Goal: Communication & Community: Answer question/provide support

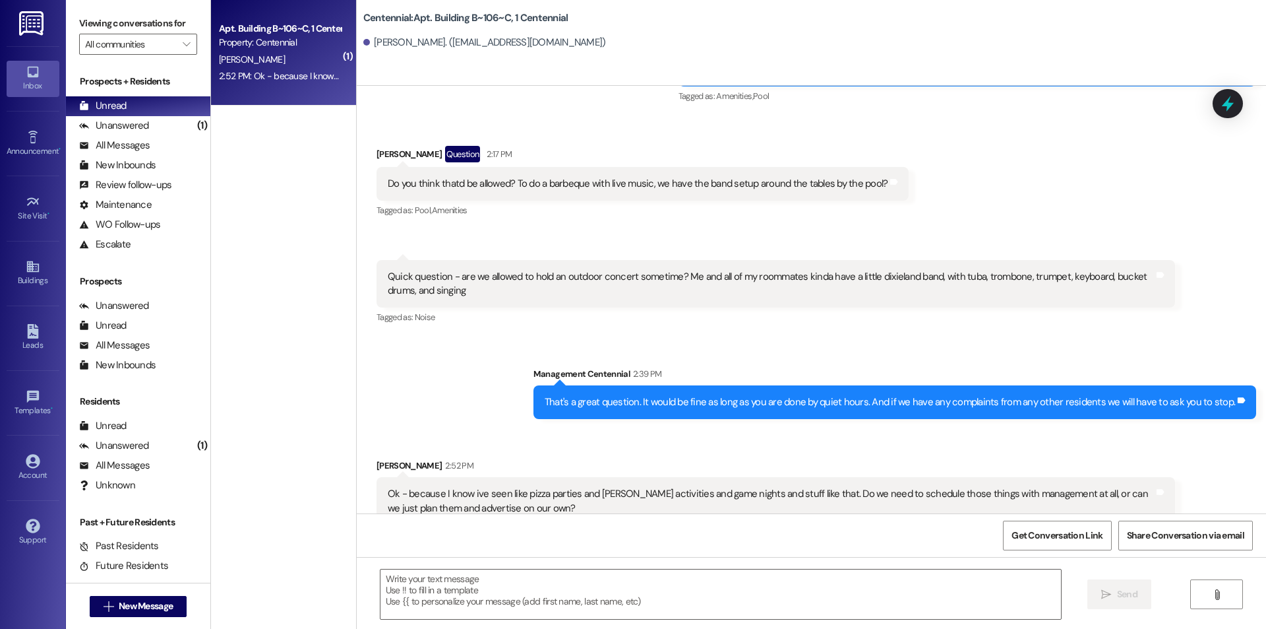
scroll to position [15893, 0]
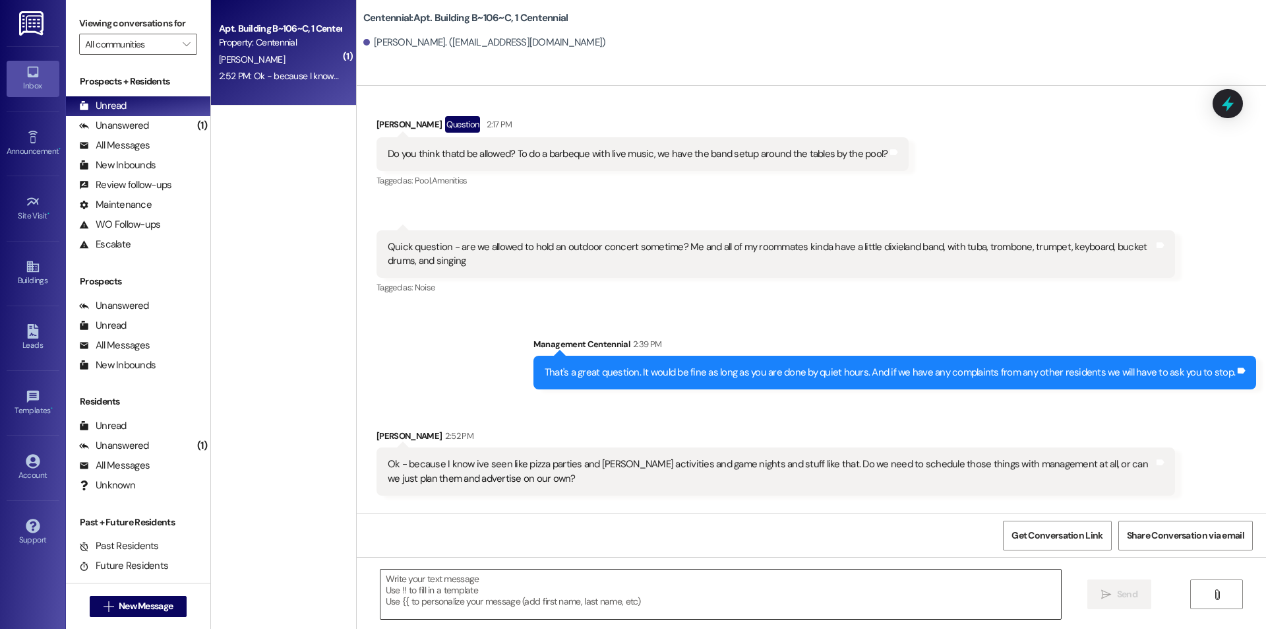
click at [490, 585] on textarea at bounding box center [721, 593] width 681 height 49
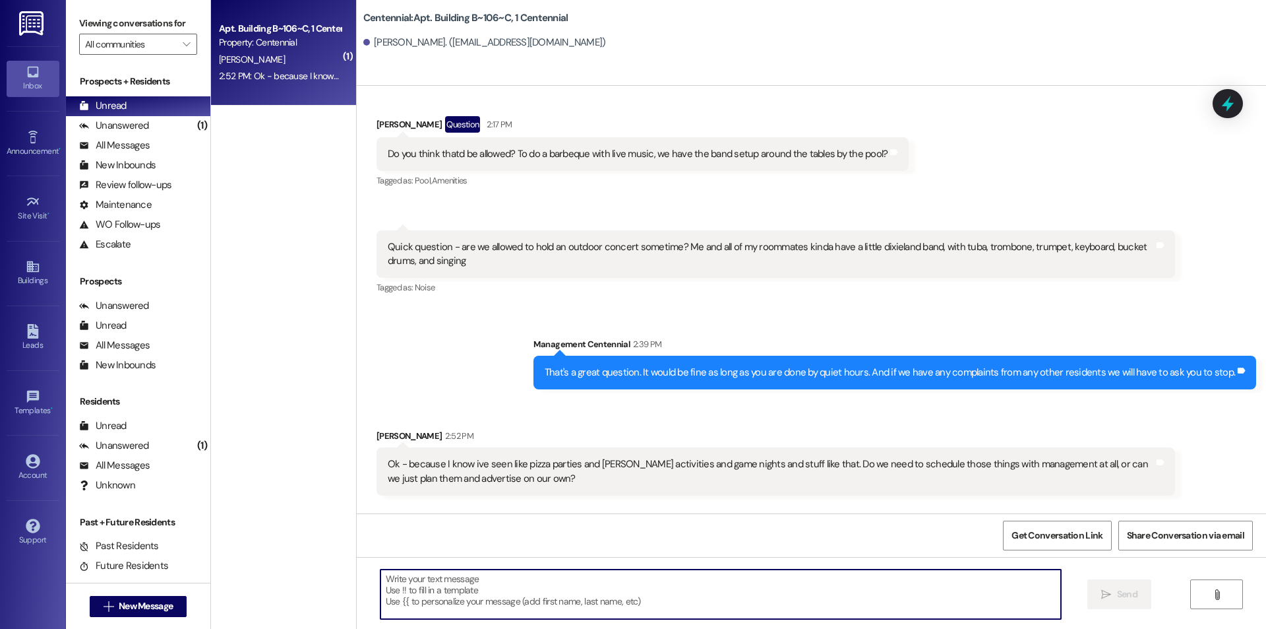
click at [484, 584] on textarea at bounding box center [721, 593] width 681 height 49
click at [428, 578] on textarea at bounding box center [721, 593] width 681 height 49
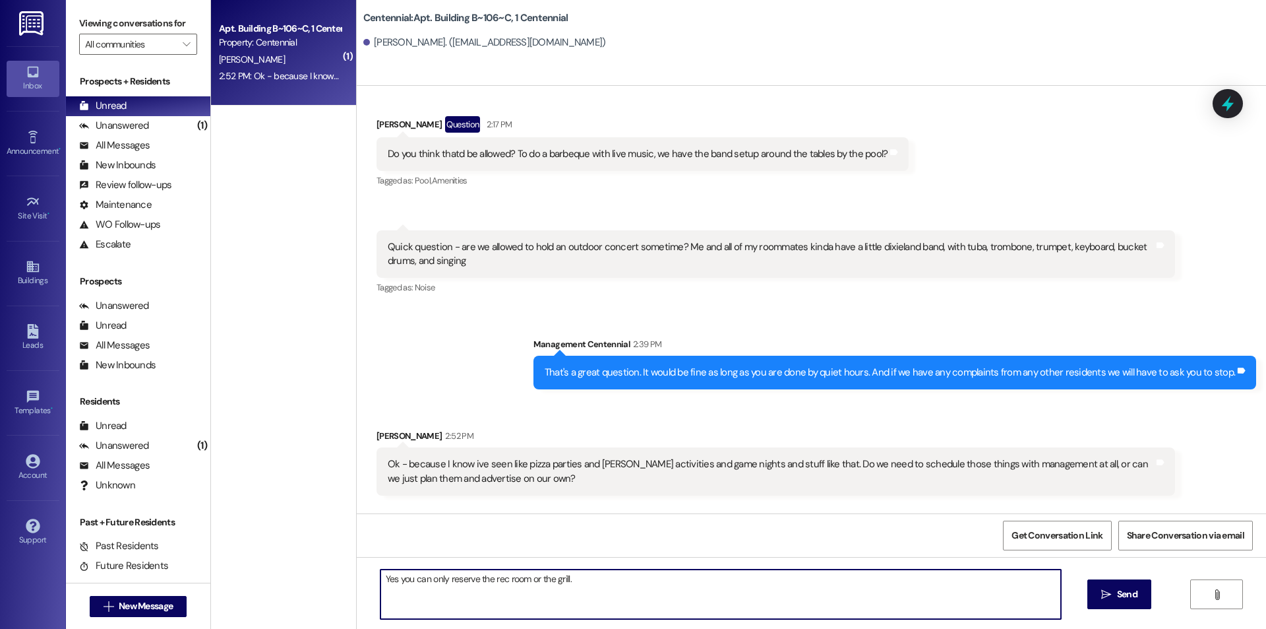
click at [389, 578] on textarea "Yes you can only reserve the rec room or the grill." at bounding box center [721, 593] width 681 height 49
click at [945, 576] on textarea "Yes, but you can only reserve the rec room or the grill. Pool is first come fir…" at bounding box center [721, 593] width 681 height 49
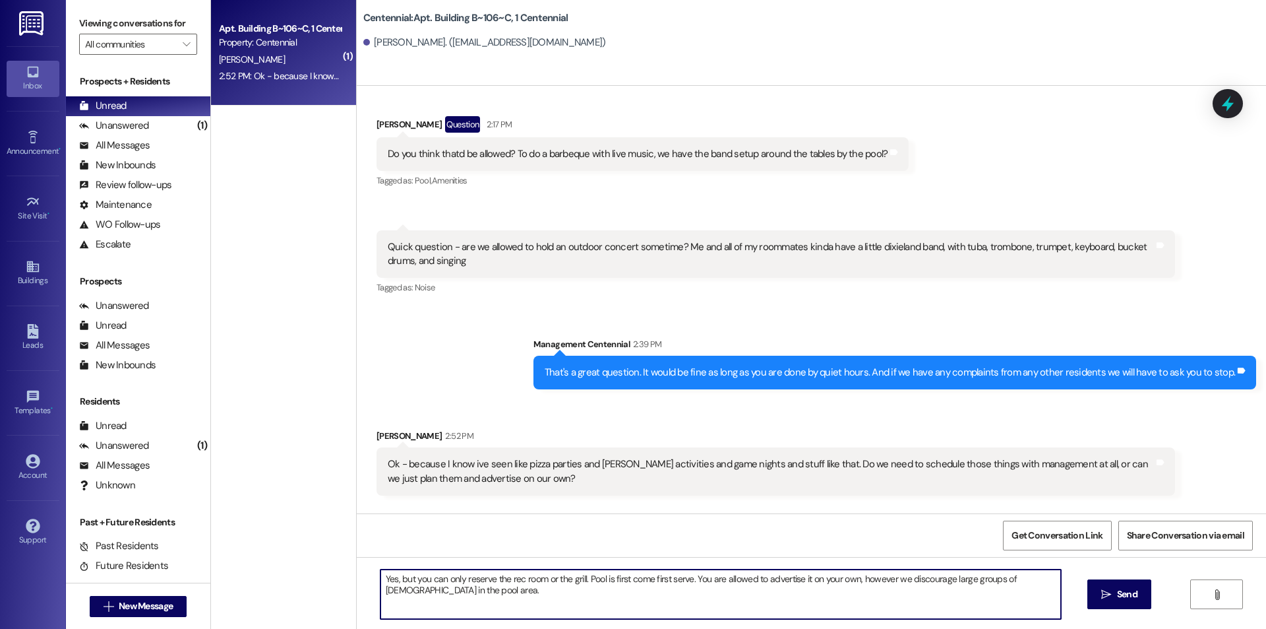
click at [683, 600] on textarea "Yes, but you can only reserve the rec room or the grill. Pool is first come fir…" at bounding box center [721, 593] width 681 height 49
type textarea "Yes, but you can only reserve the rec room or the grill. Pool is first come fir…"
click at [1113, 603] on button " Send" at bounding box center [1120, 594] width 64 height 30
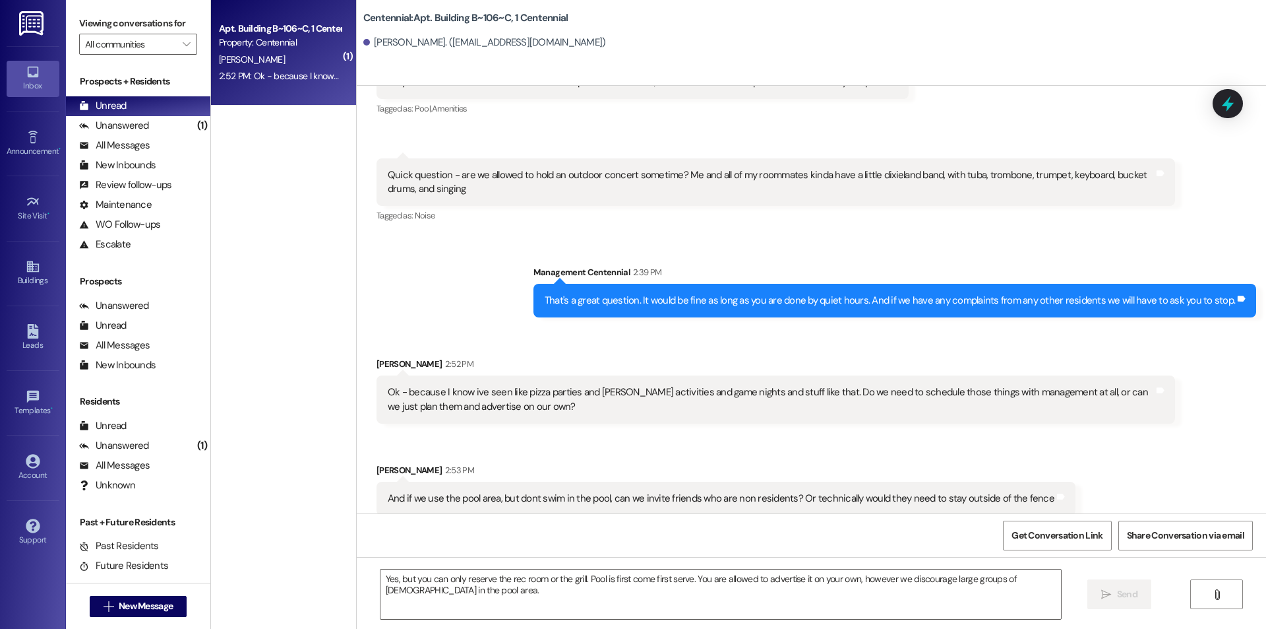
scroll to position [15999, 0]
